Goal: Obtain resource: Download file/media

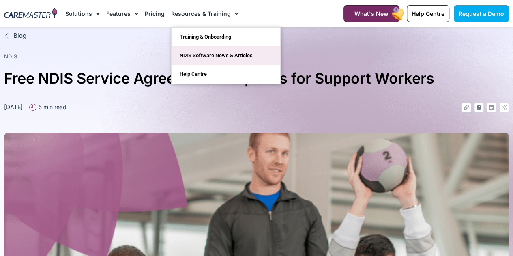
click at [235, 53] on link "NDIS Software News & Articles" at bounding box center [226, 55] width 109 height 19
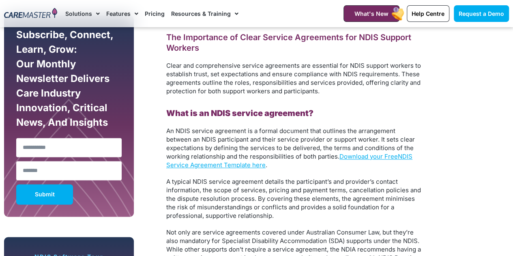
scroll to position [462, 0]
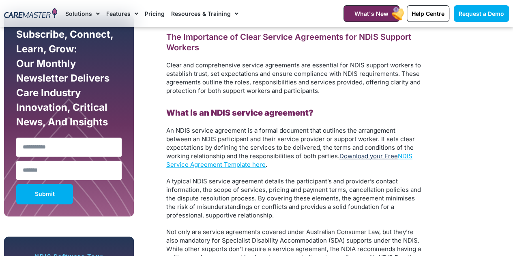
click at [375, 157] on link "Download your Free" at bounding box center [369, 156] width 58 height 8
